Goal: Task Accomplishment & Management: Complete application form

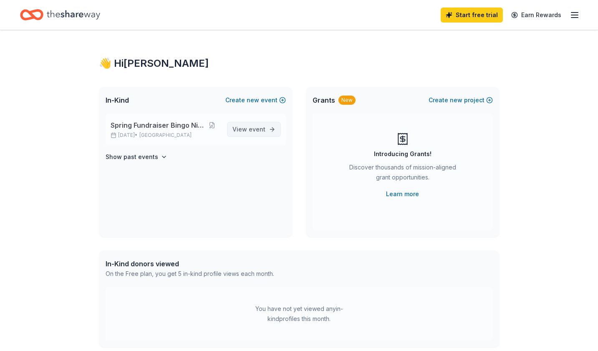
click at [245, 133] on span "View event" at bounding box center [248, 129] width 33 height 10
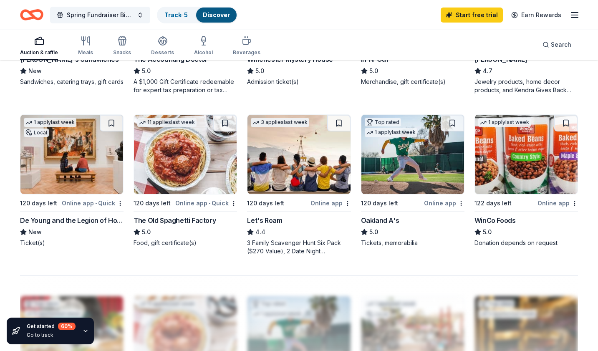
scroll to position [523, 0]
click at [416, 162] on img at bounding box center [412, 153] width 103 height 79
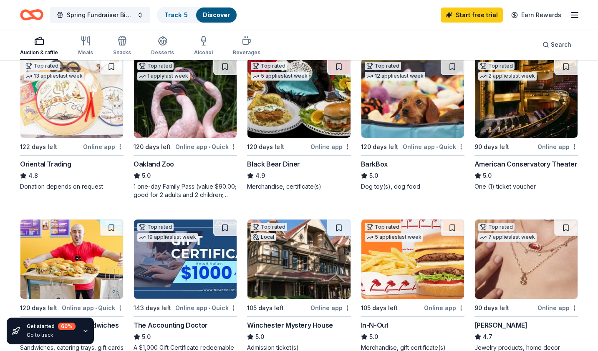
scroll to position [249, 0]
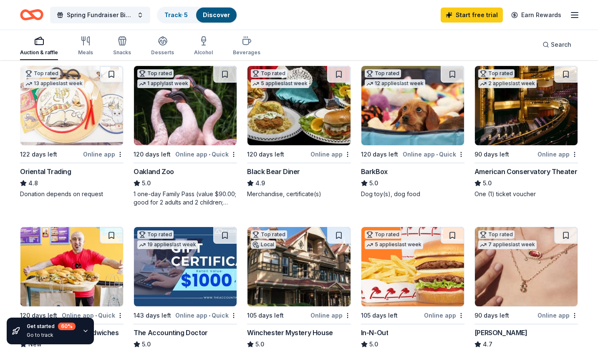
click at [190, 268] on img at bounding box center [185, 266] width 103 height 79
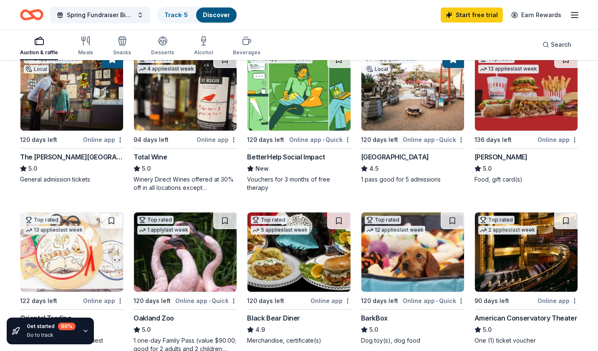
scroll to position [88, 0]
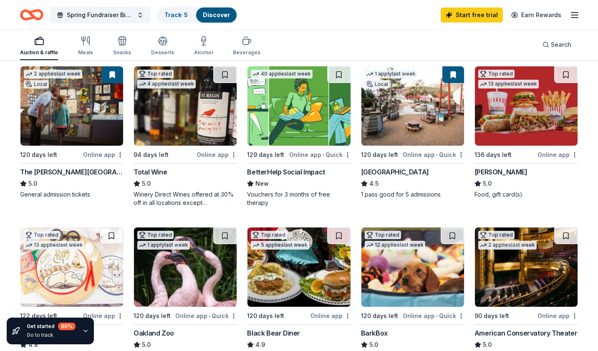
click at [389, 124] on img at bounding box center [412, 105] width 103 height 79
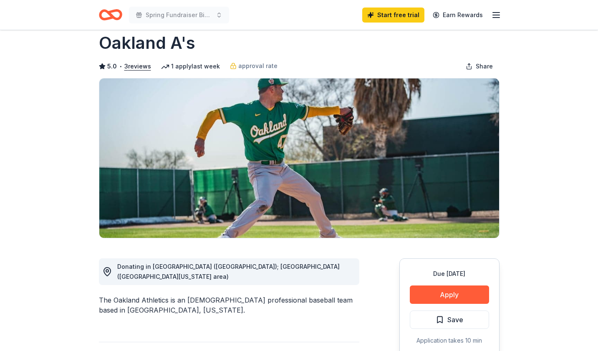
scroll to position [26, 0]
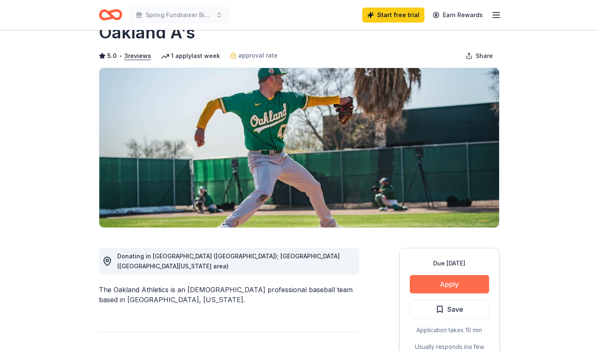
click at [428, 286] on button "Apply" at bounding box center [449, 284] width 79 height 18
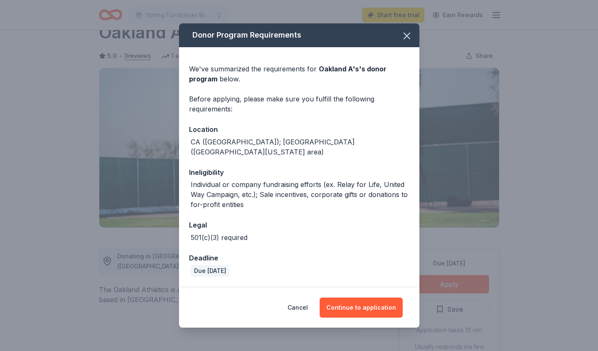
scroll to position [22, 0]
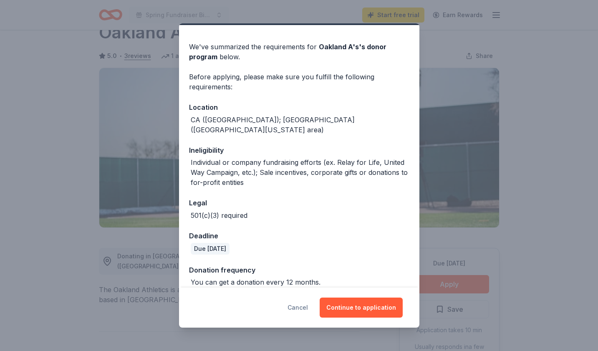
click at [302, 307] on button "Cancel" at bounding box center [297, 307] width 20 height 20
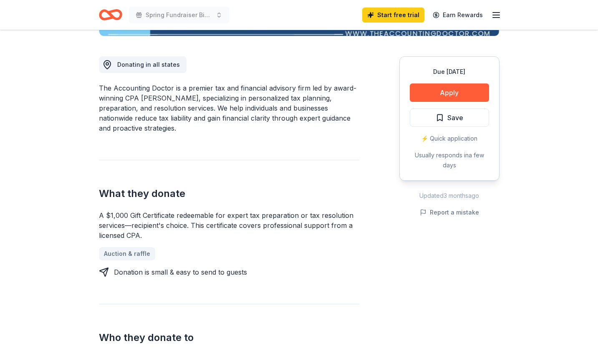
scroll to position [219, 0]
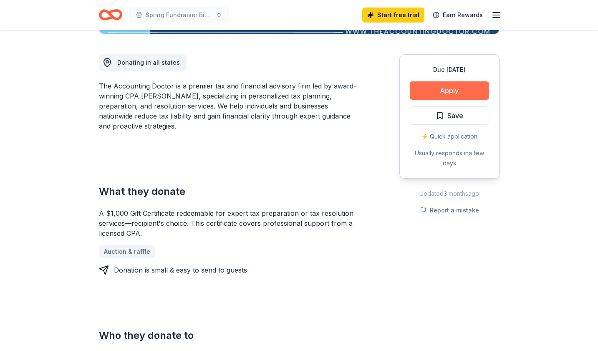
click at [443, 93] on button "Apply" at bounding box center [449, 90] width 79 height 18
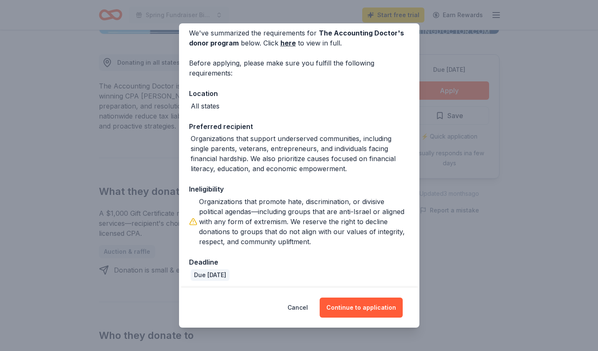
scroll to position [39, 0]
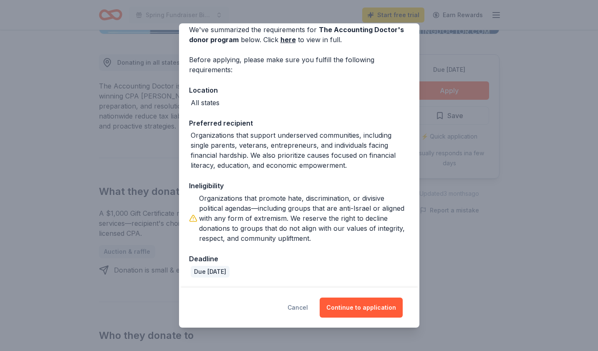
click at [298, 309] on button "Cancel" at bounding box center [297, 307] width 20 height 20
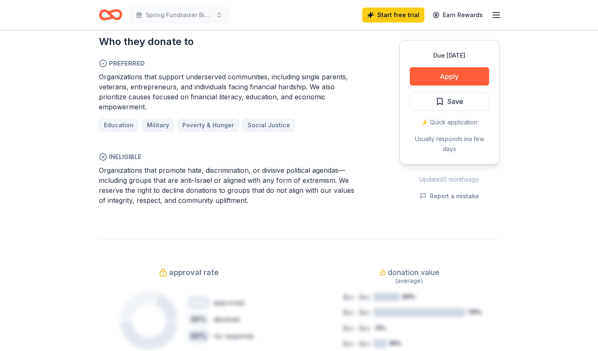
scroll to position [535, 0]
